Goal: Book appointment/travel/reservation

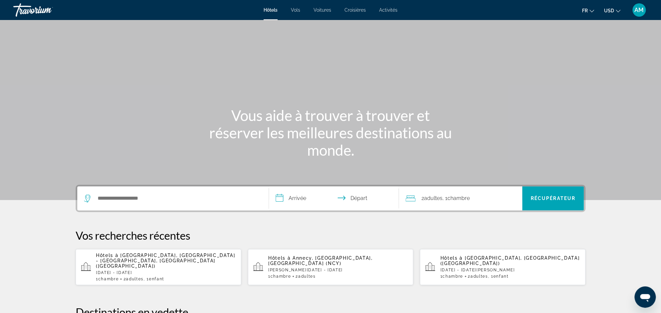
click at [301, 199] on input "**********" at bounding box center [335, 199] width 133 height 26
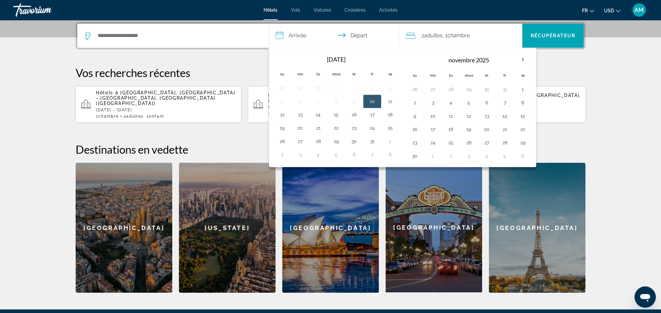
scroll to position [163, 0]
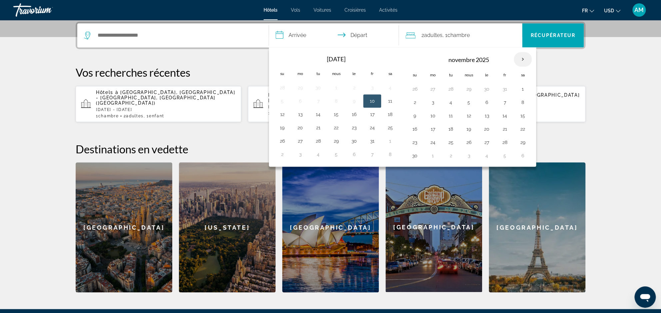
click at [524, 57] on th "Le mois prochain" at bounding box center [523, 59] width 18 height 15
click at [452, 141] on button "30" at bounding box center [450, 142] width 11 height 9
click at [520, 60] on th "Le mois prochain" at bounding box center [523, 59] width 18 height 15
click at [505, 88] on button "2" at bounding box center [504, 88] width 11 height 9
type input "**********"
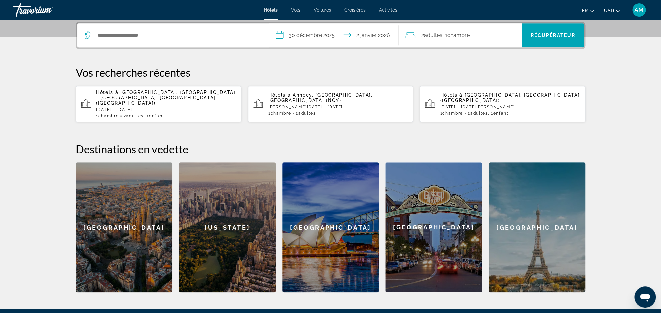
click at [428, 35] on span "Adultes" at bounding box center [433, 35] width 18 height 6
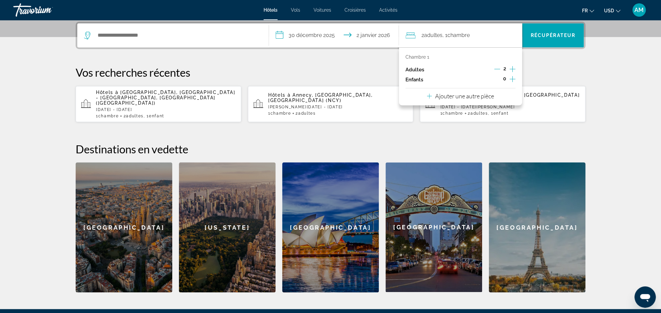
click at [514, 68] on icon "Incrément adultes" at bounding box center [512, 69] width 6 height 8
click at [510, 79] on icon "Incrément enfants" at bounding box center [512, 79] width 6 height 6
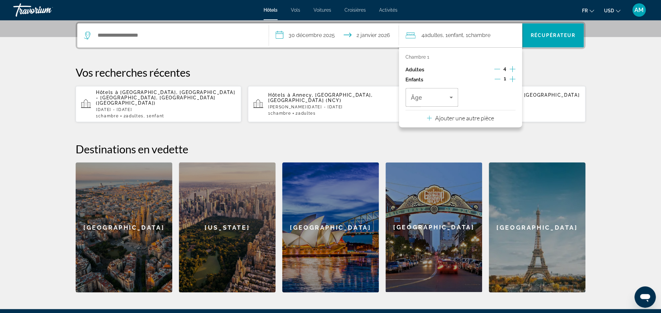
click at [510, 79] on icon "Incrément enfants" at bounding box center [512, 79] width 6 height 6
click at [442, 99] on span "Voyageurs: 4 adultes, 2 enfants" at bounding box center [430, 97] width 39 height 8
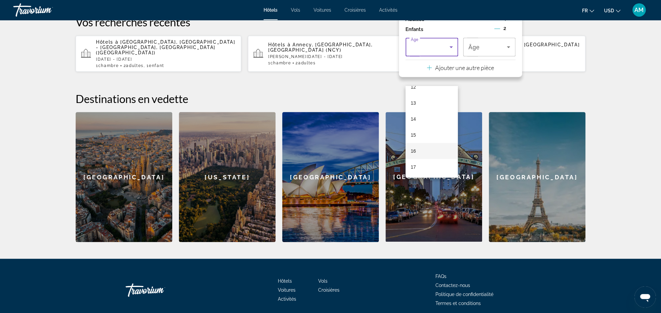
scroll to position [235, 0]
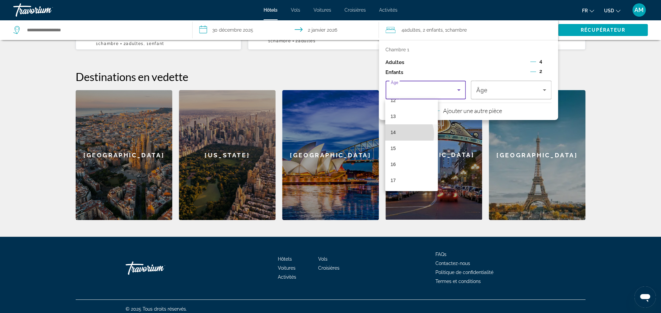
click at [404, 134] on mat-option "14" at bounding box center [411, 132] width 53 height 16
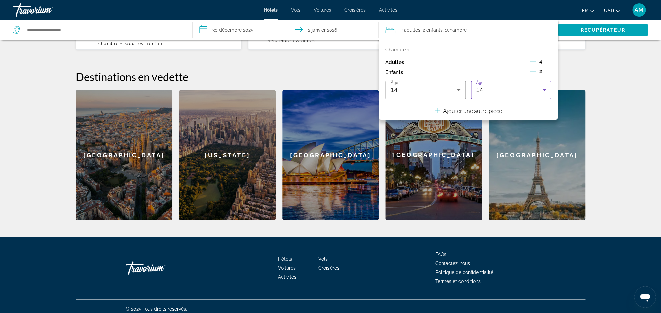
click at [493, 92] on div "14" at bounding box center [509, 90] width 67 height 8
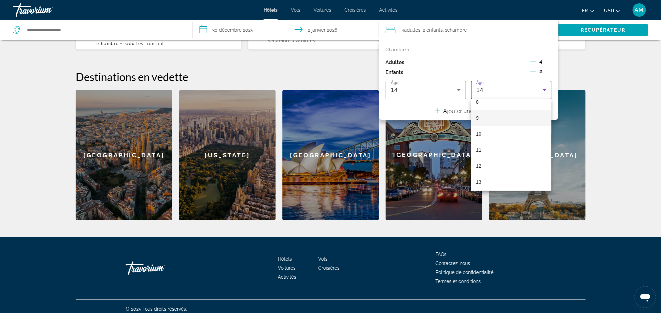
scroll to position [114, 0]
click at [483, 125] on mat-option "8" at bounding box center [511, 124] width 81 height 16
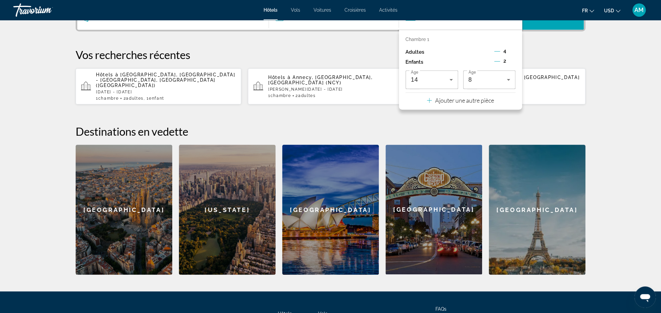
scroll to position [150, 0]
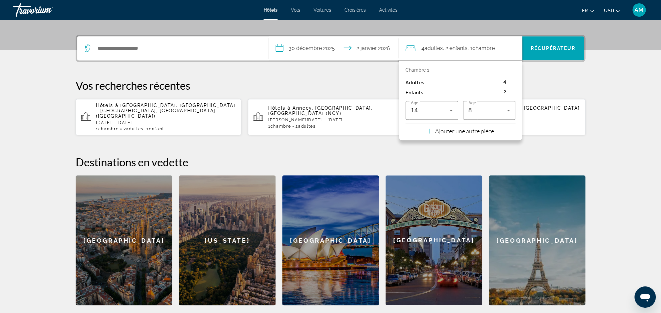
click at [500, 81] on icon "Décrément adultes" at bounding box center [497, 82] width 6 height 6
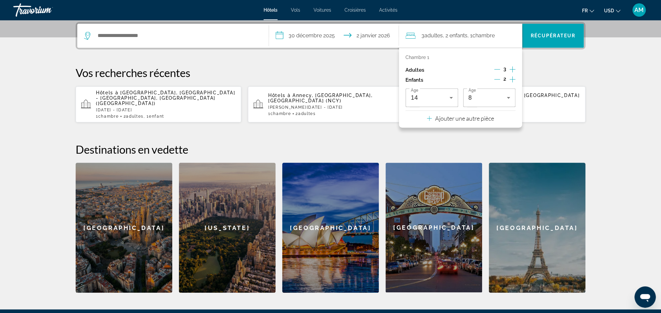
scroll to position [163, 0]
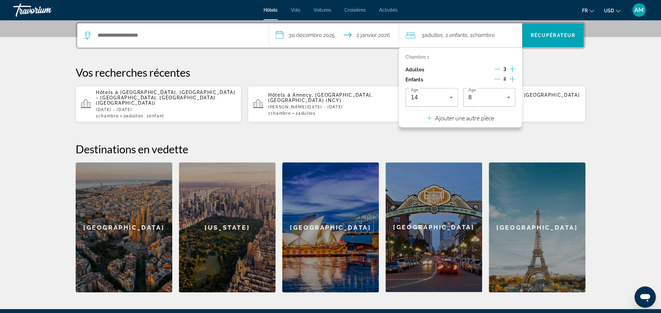
click at [498, 67] on icon "Décrément adultes" at bounding box center [497, 69] width 6 height 6
click at [497, 78] on icon "Enfants en décrément" at bounding box center [497, 79] width 6 height 6
click at [460, 119] on p "Ajouter une autre pièce" at bounding box center [464, 117] width 59 height 7
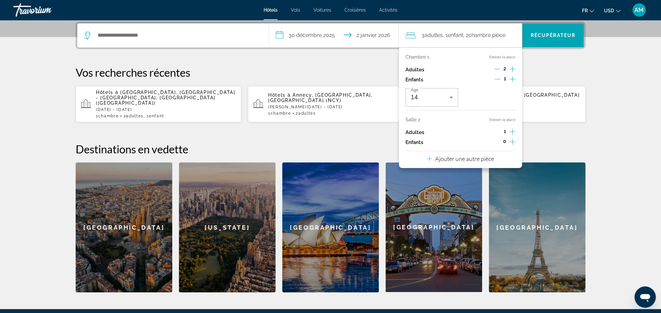
click at [511, 131] on icon "Incrément adultes" at bounding box center [512, 132] width 6 height 8
click at [510, 142] on icon "Incrément enfants" at bounding box center [512, 142] width 6 height 6
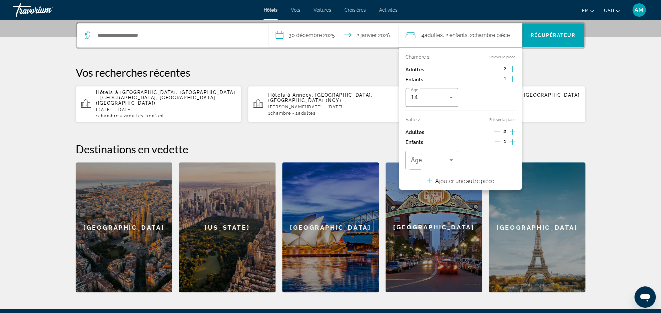
click at [451, 160] on icon "Voyageurs: 4 adultes, 2 enfants" at bounding box center [450, 160] width 3 height 2
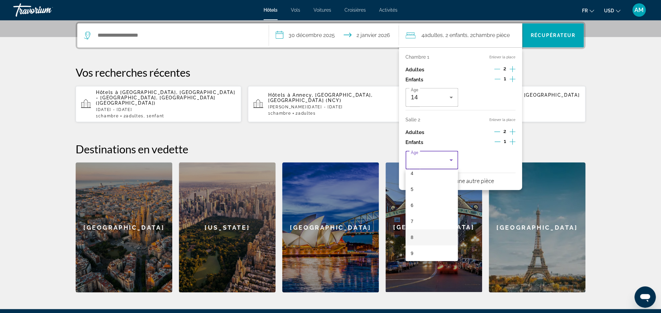
scroll to position [88, 0]
click at [432, 226] on mat-option "8" at bounding box center [431, 220] width 53 height 16
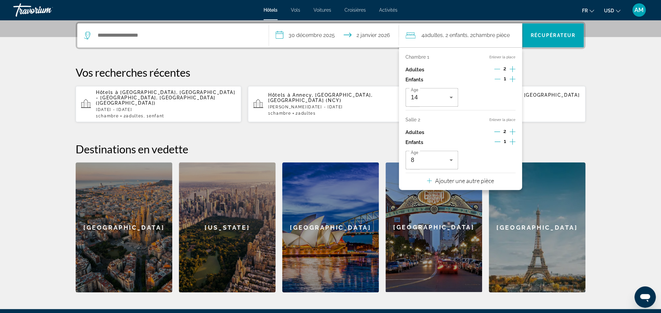
click at [613, 159] on section "**********" at bounding box center [330, 64] width 661 height 455
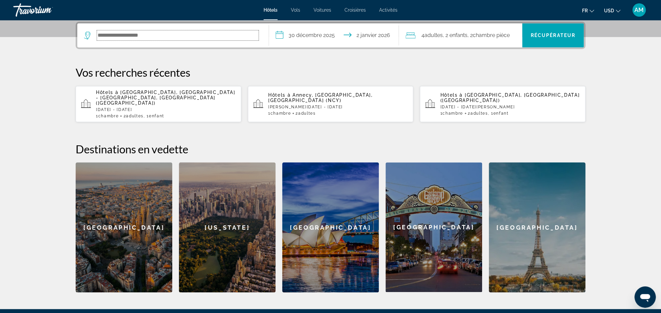
click at [170, 40] on input "Search hotel destination" at bounding box center [178, 35] width 162 height 10
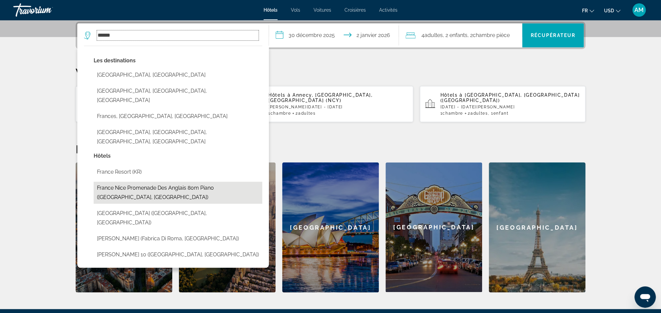
scroll to position [216, 0]
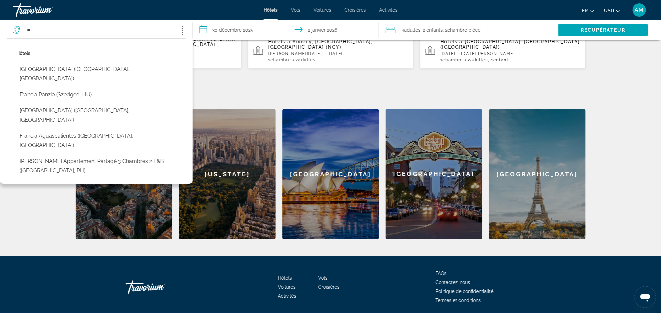
type input "*"
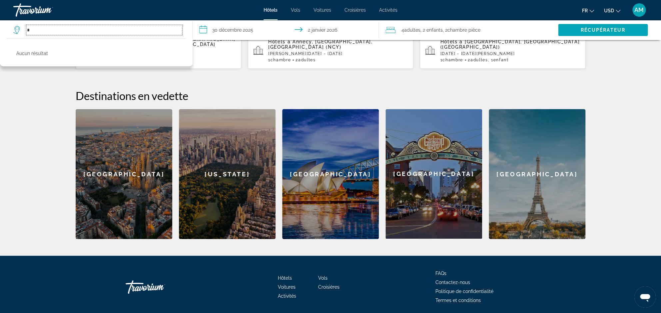
type input "*"
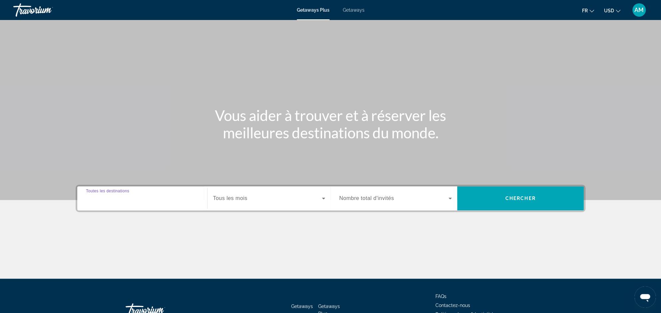
click at [148, 196] on input "Destination Toutes les destinations" at bounding box center [142, 199] width 113 height 8
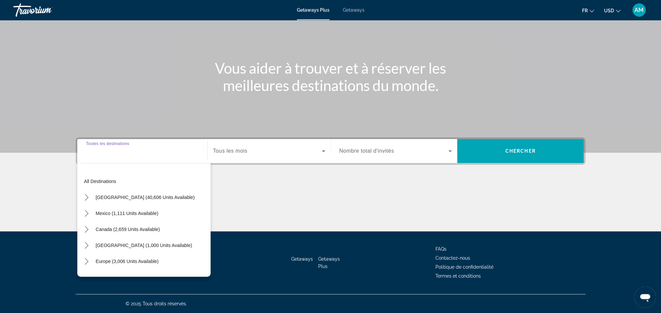
scroll to position [47, 0]
click at [144, 154] on input "Destination Toutes les destinations" at bounding box center [142, 151] width 113 height 8
drag, startPoint x: 245, startPoint y: 191, endPoint x: 239, endPoint y: 187, distance: 7.7
click at [245, 191] on div "Main content" at bounding box center [331, 206] width 510 height 50
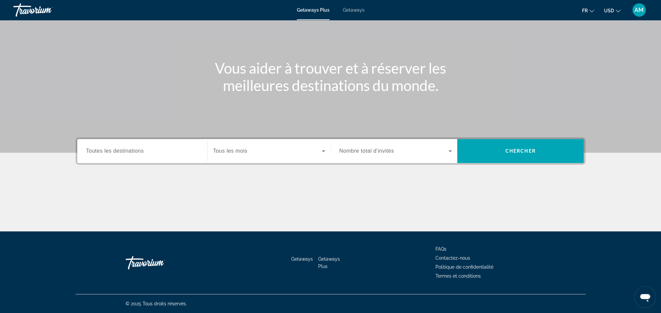
click at [141, 154] on span "Toutes les destinations" at bounding box center [115, 151] width 58 height 6
click at [141, 154] on input "Destination Toutes les destinations" at bounding box center [142, 151] width 113 height 8
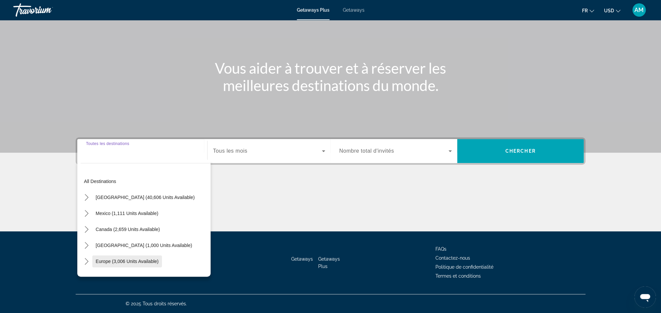
click at [137, 264] on span "Europe (3,006 units available)" at bounding box center [127, 261] width 63 height 5
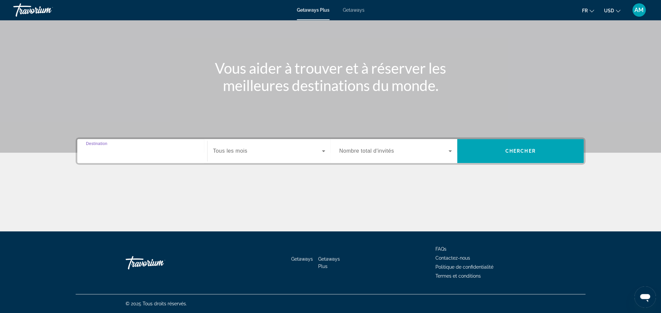
type input "**********"
click at [230, 151] on span "Tous les mois" at bounding box center [230, 151] width 34 height 6
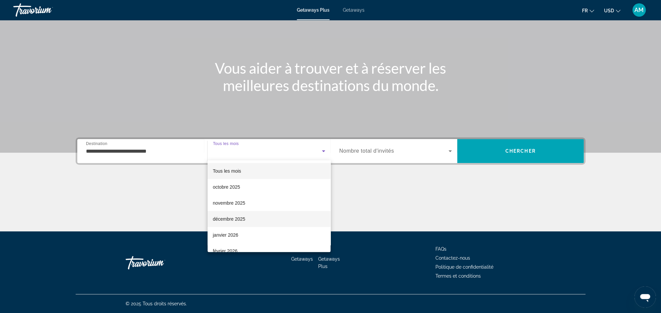
click at [234, 222] on span "décembre 2025" at bounding box center [229, 219] width 32 height 8
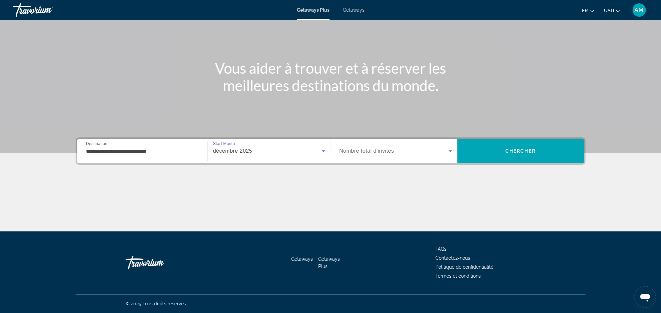
click at [359, 151] on span "Nombre total d'invités" at bounding box center [366, 151] width 55 height 6
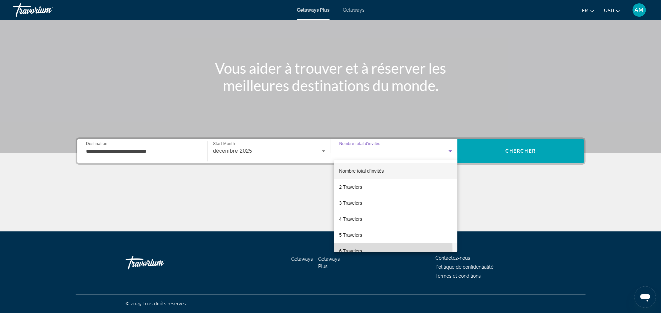
click at [360, 250] on span "6 Travelers" at bounding box center [350, 251] width 23 height 8
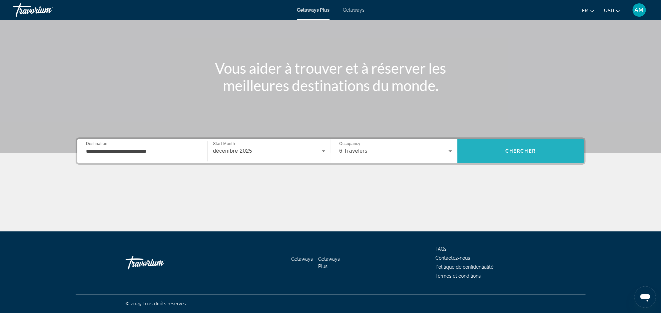
click at [502, 153] on span "Search" at bounding box center [520, 151] width 127 height 16
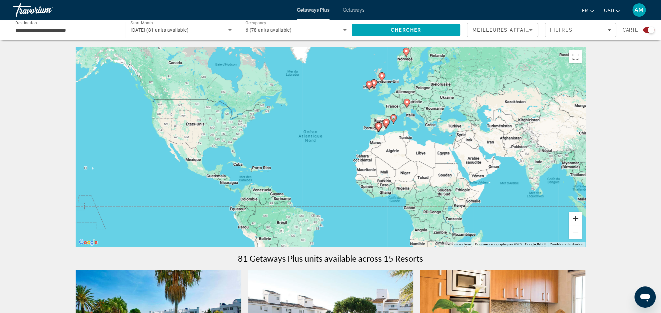
click at [576, 219] on button "Zoom avant" at bounding box center [575, 218] width 13 height 13
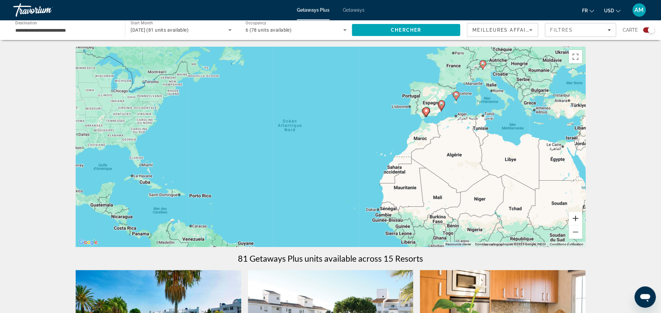
click at [576, 219] on button "Zoom avant" at bounding box center [575, 218] width 13 height 13
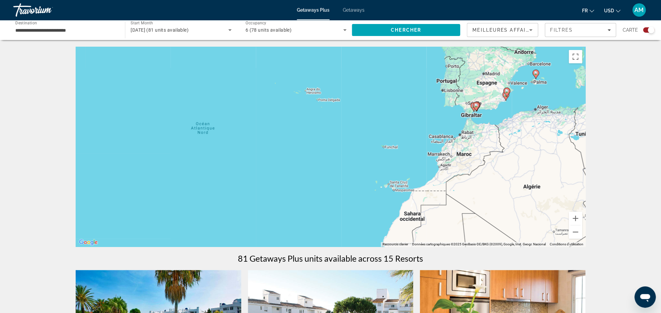
drag, startPoint x: 504, startPoint y: 160, endPoint x: 405, endPoint y: 214, distance: 112.7
click at [406, 214] on div "Pour activer le glissement avec le clavier, appuyez sur Alt+Entrée. Une fois ce…" at bounding box center [331, 147] width 510 height 200
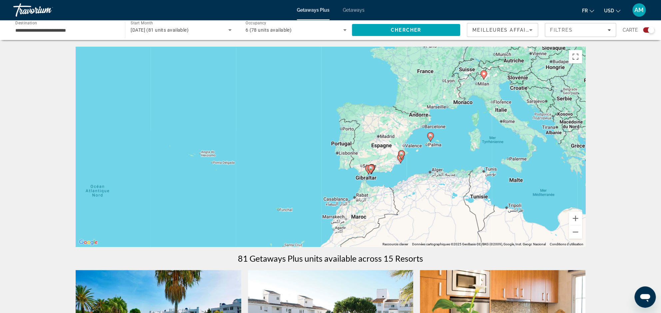
drag, startPoint x: 460, startPoint y: 160, endPoint x: 404, endPoint y: 214, distance: 77.5
click at [404, 214] on div "Pour activer le glissement avec le clavier, appuyez sur Alt+Entrée. Une fois ce…" at bounding box center [331, 147] width 510 height 200
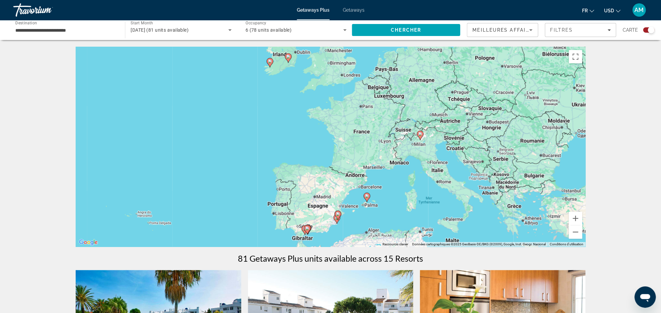
click at [420, 135] on image "Main content" at bounding box center [420, 134] width 4 height 4
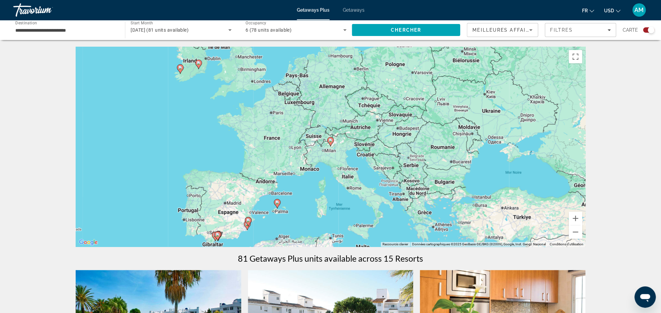
click at [331, 141] on image "Main content" at bounding box center [331, 140] width 4 height 4
type input "**********"
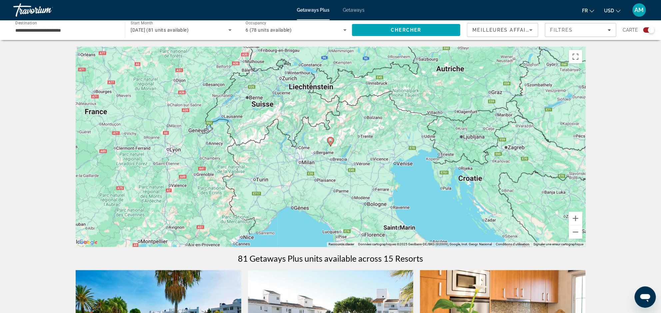
click at [331, 141] on image "Main content" at bounding box center [331, 140] width 4 height 4
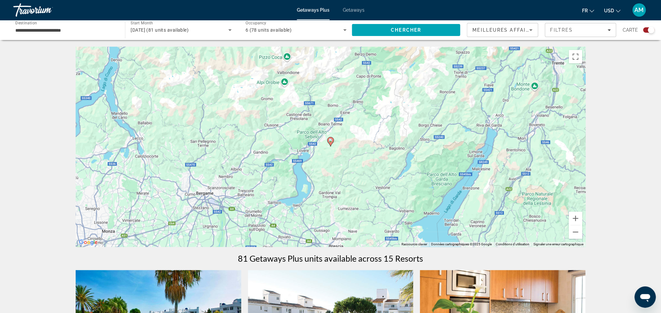
click at [331, 141] on image "Main content" at bounding box center [331, 140] width 4 height 4
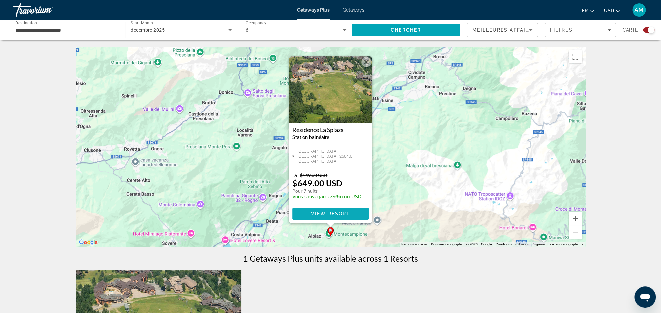
click at [325, 213] on span "View Resort" at bounding box center [330, 213] width 39 height 5
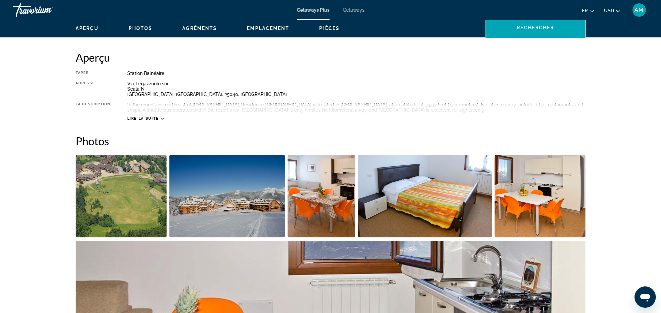
scroll to position [261, 0]
